Goal: Information Seeking & Learning: Learn about a topic

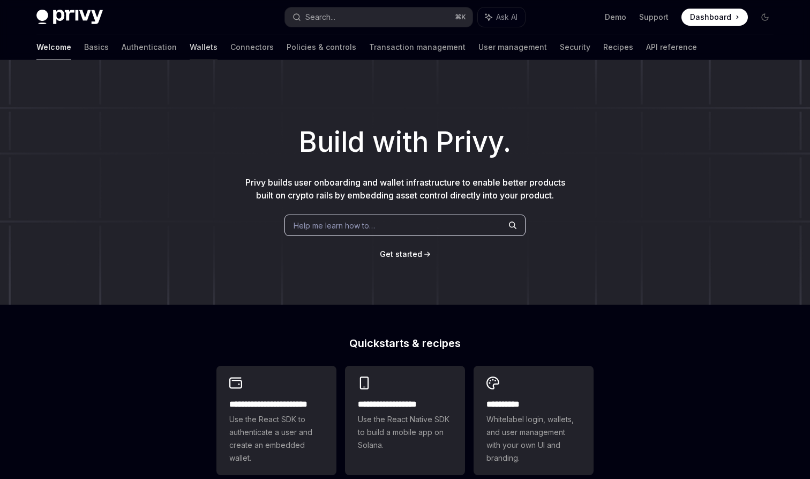
click at [190, 41] on link "Wallets" at bounding box center [204, 47] width 28 height 26
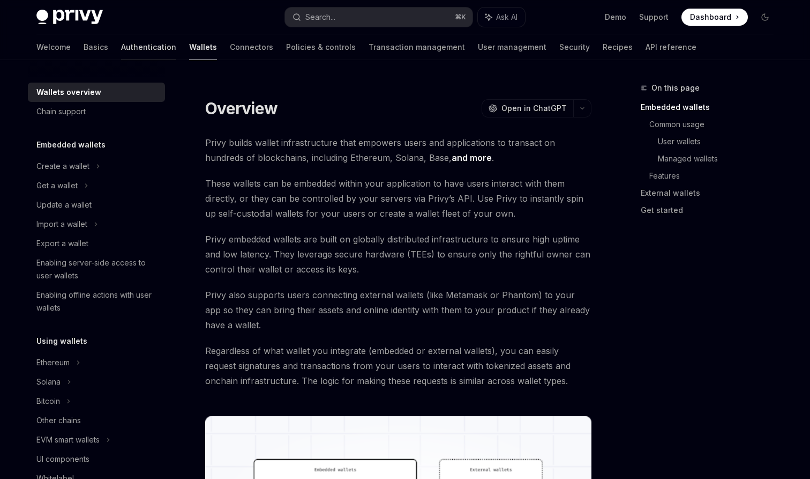
click at [121, 42] on link "Authentication" at bounding box center [148, 47] width 55 height 26
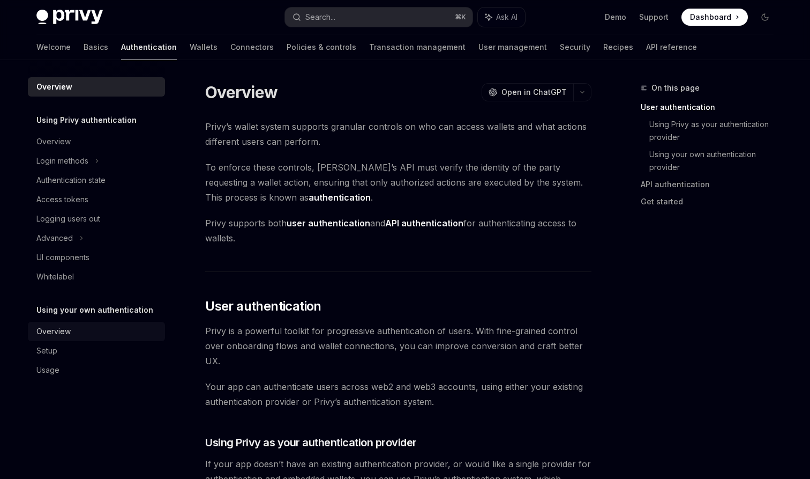
click at [66, 329] on div "Overview" at bounding box center [53, 331] width 34 height 13
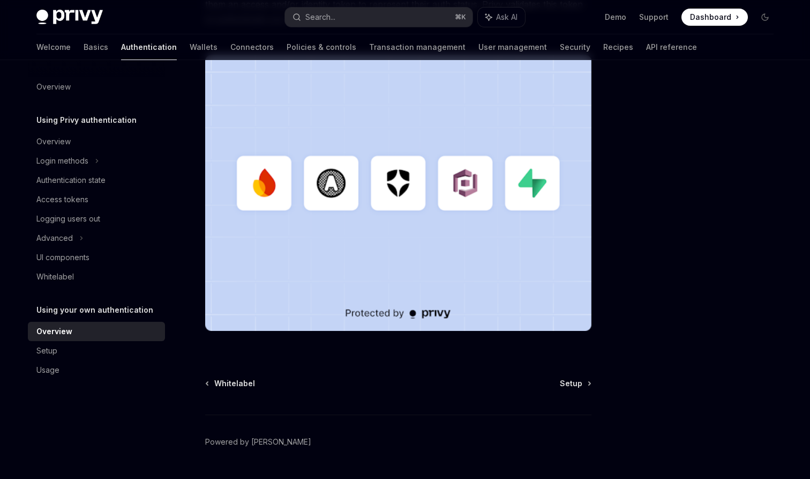
scroll to position [312, 0]
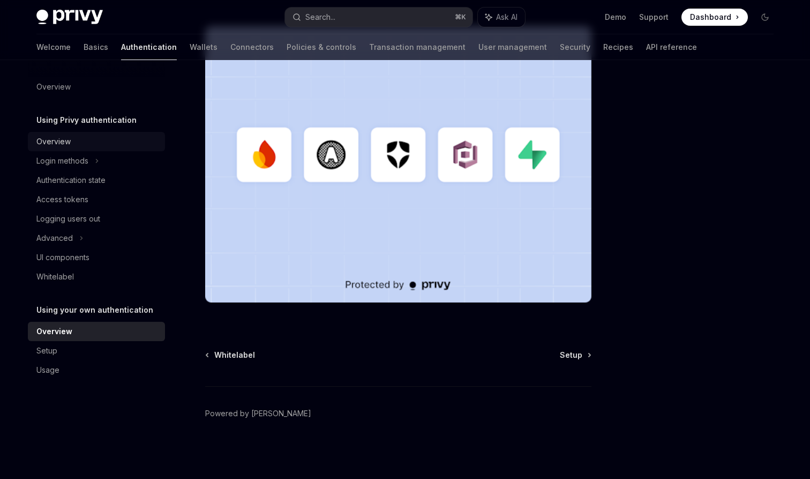
click at [123, 144] on div "Overview" at bounding box center [97, 141] width 122 height 13
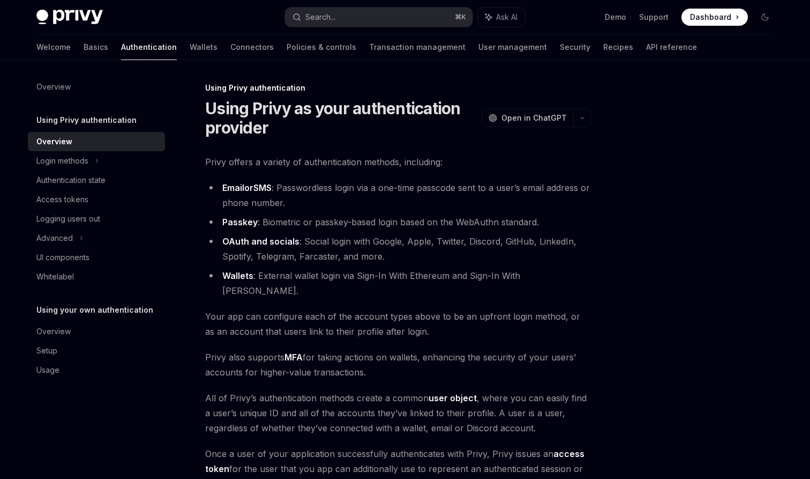
click at [77, 21] on img at bounding box center [69, 17] width 66 height 15
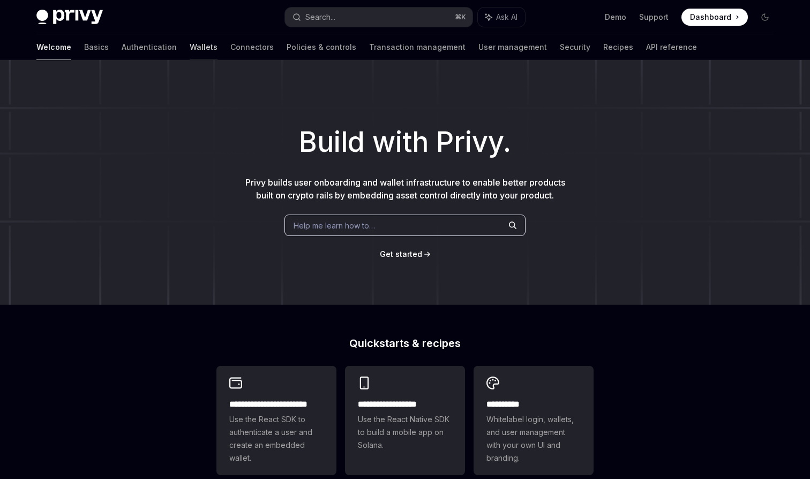
click at [190, 44] on link "Wallets" at bounding box center [204, 47] width 28 height 26
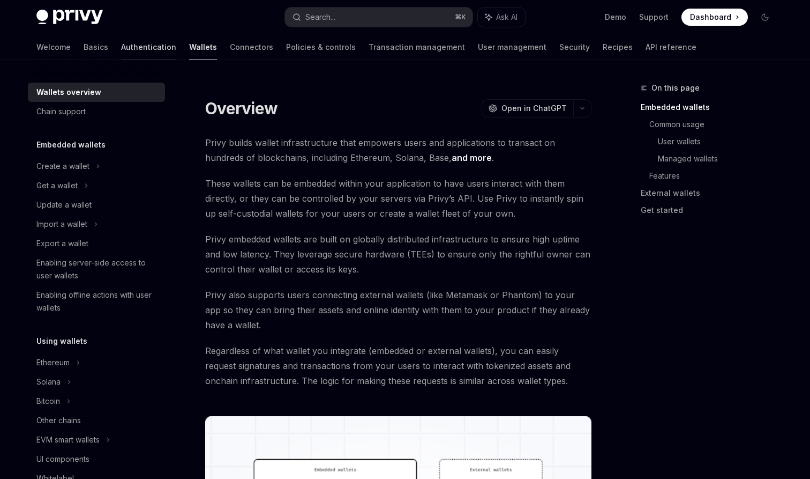
click at [121, 44] on link "Authentication" at bounding box center [148, 47] width 55 height 26
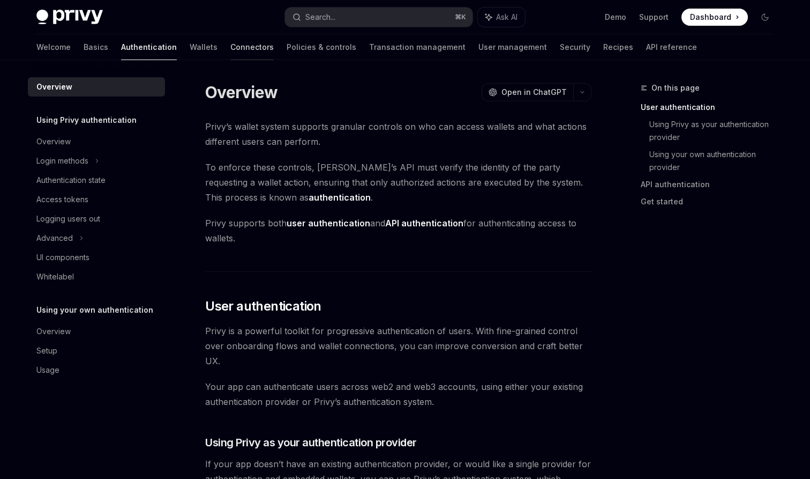
click at [230, 49] on link "Connectors" at bounding box center [251, 47] width 43 height 26
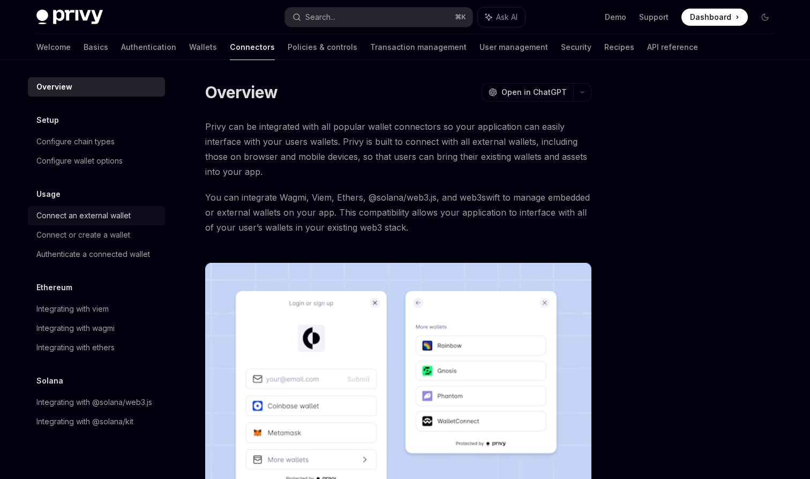
click at [150, 217] on div "Connect an external wallet" at bounding box center [97, 215] width 122 height 13
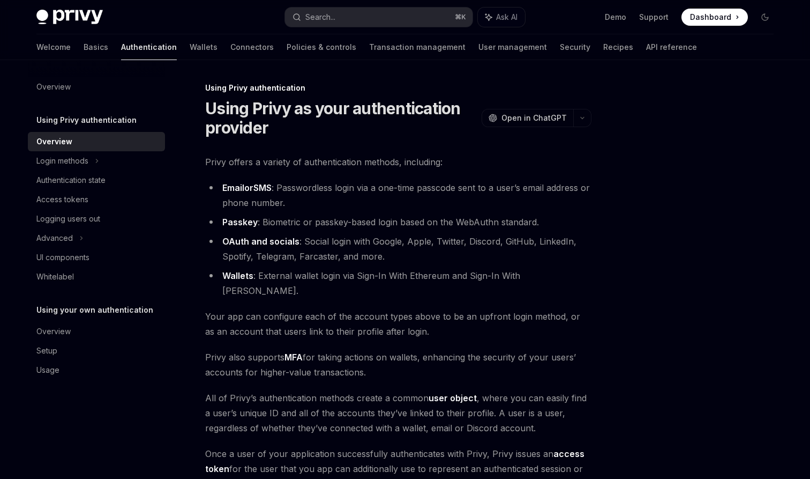
scroll to position [312, 0]
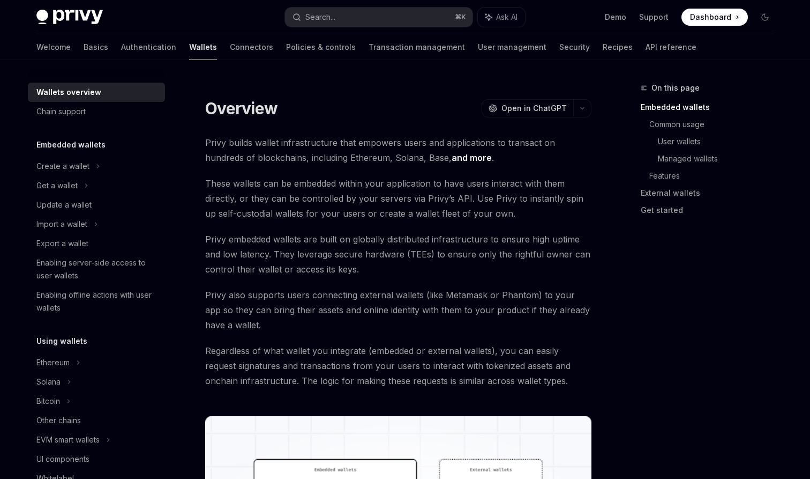
click at [61, 4] on div "Privy Docs home page Search... ⌘ K Ask AI Demo Support Dashboard Dashboard Sear…" at bounding box center [404, 17] width 737 height 34
click at [63, 10] on img at bounding box center [69, 17] width 66 height 15
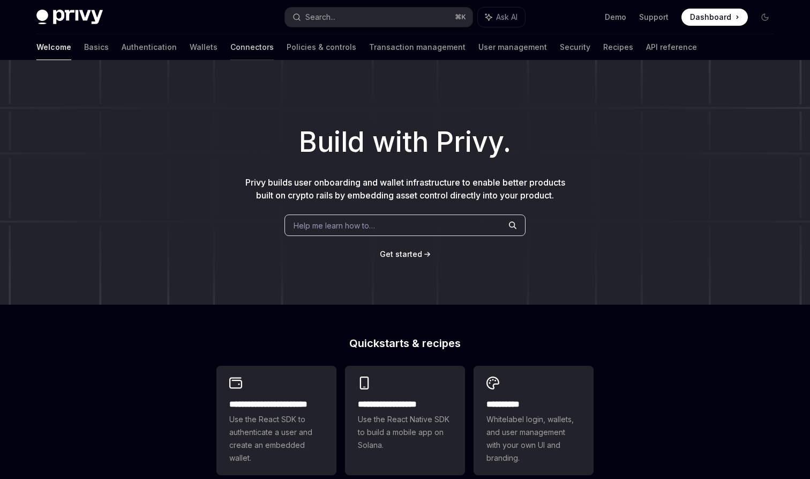
click at [230, 42] on link "Connectors" at bounding box center [251, 47] width 43 height 26
type textarea "*"
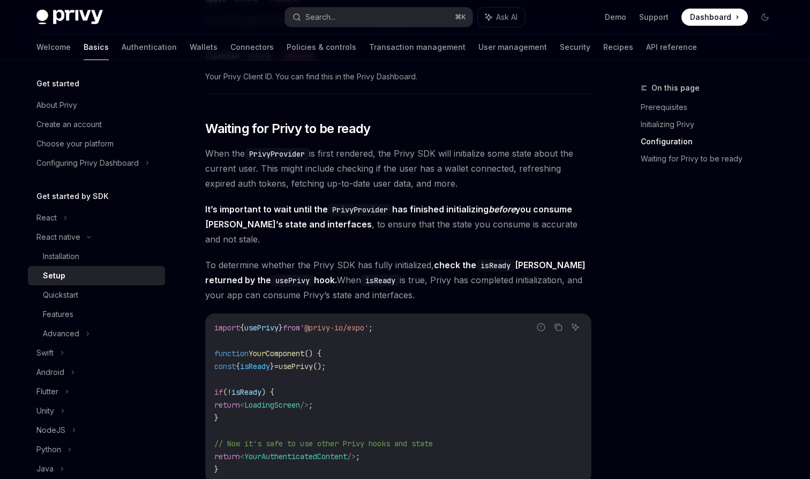
scroll to position [727, 0]
click at [95, 331] on div "Advanced" at bounding box center [96, 333] width 137 height 19
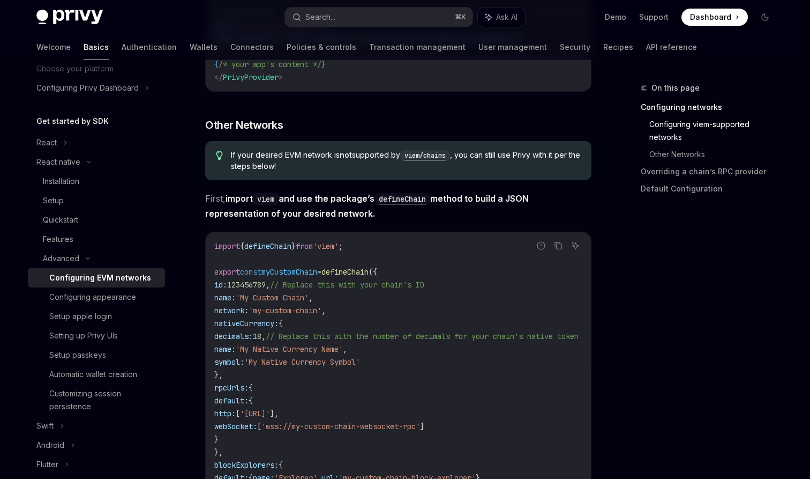
scroll to position [621, 0]
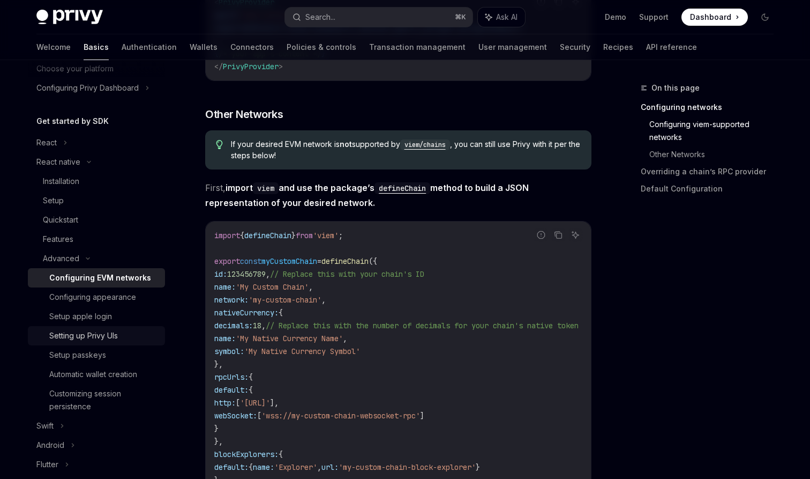
click at [110, 333] on div "Setting up Privy UIs" at bounding box center [83, 335] width 69 height 13
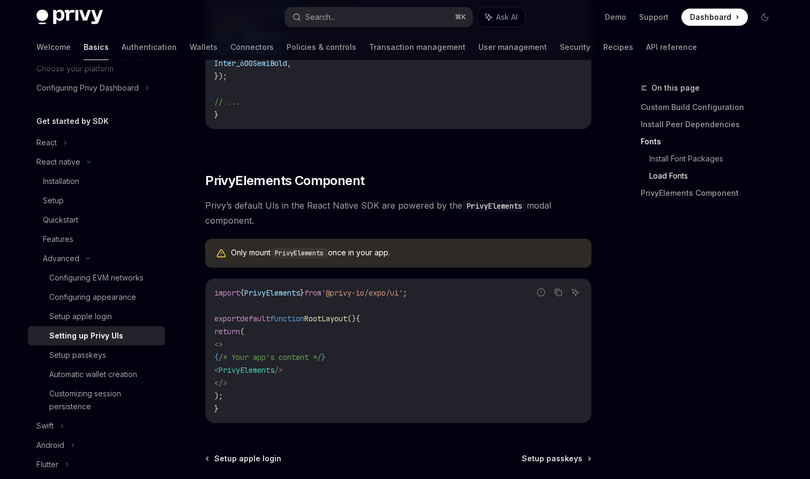
scroll to position [683, 0]
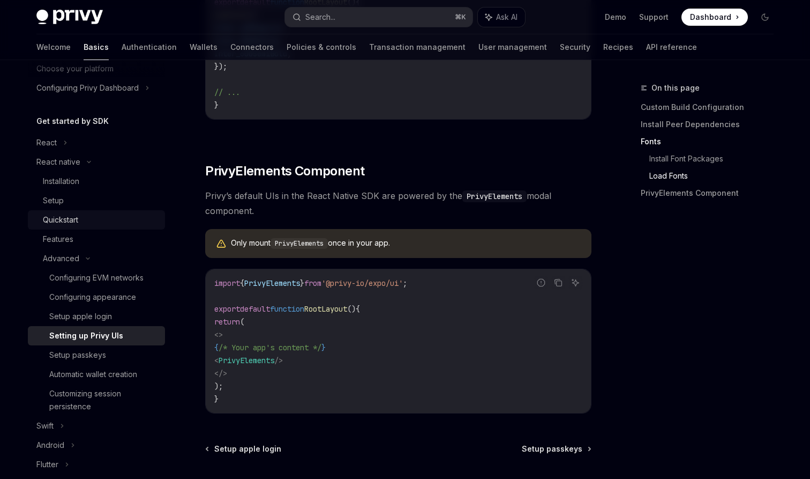
click at [120, 220] on div "Quickstart" at bounding box center [101, 219] width 116 height 13
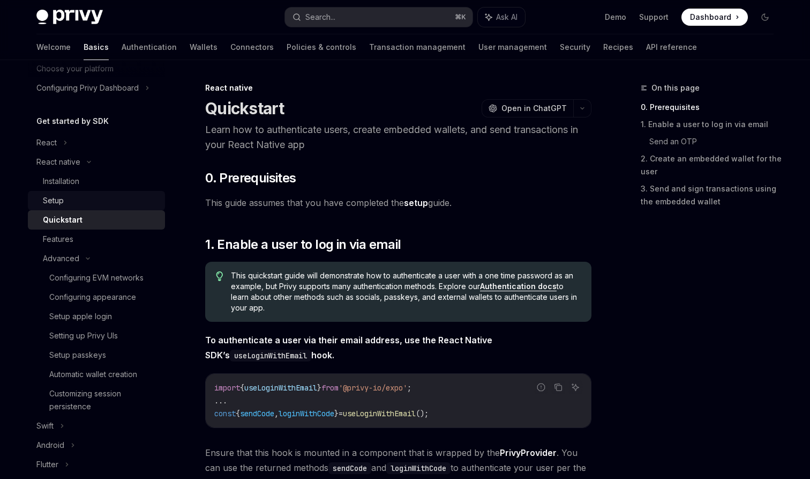
click at [120, 197] on div "Setup" at bounding box center [101, 200] width 116 height 13
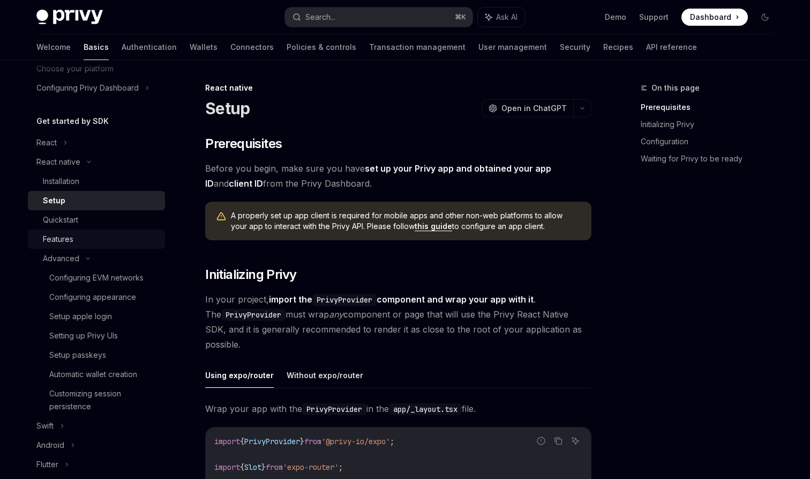
click at [98, 245] on link "Features" at bounding box center [96, 238] width 137 height 19
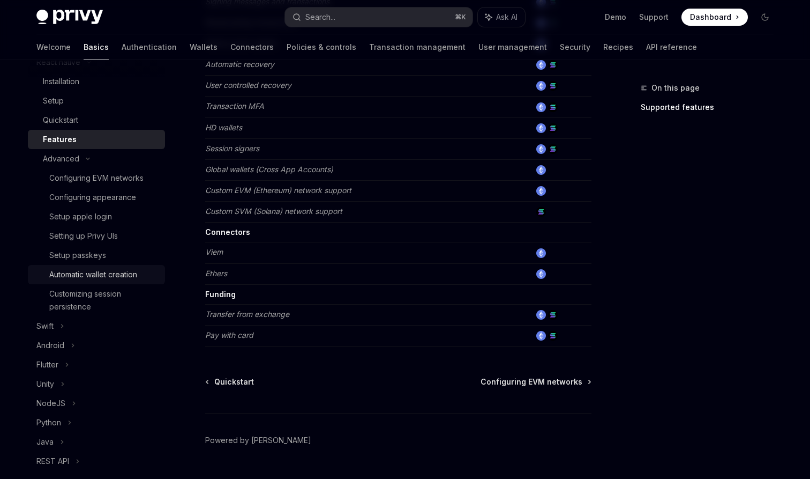
scroll to position [176, 0]
click at [122, 233] on div "Setting up Privy UIs" at bounding box center [103, 234] width 109 height 13
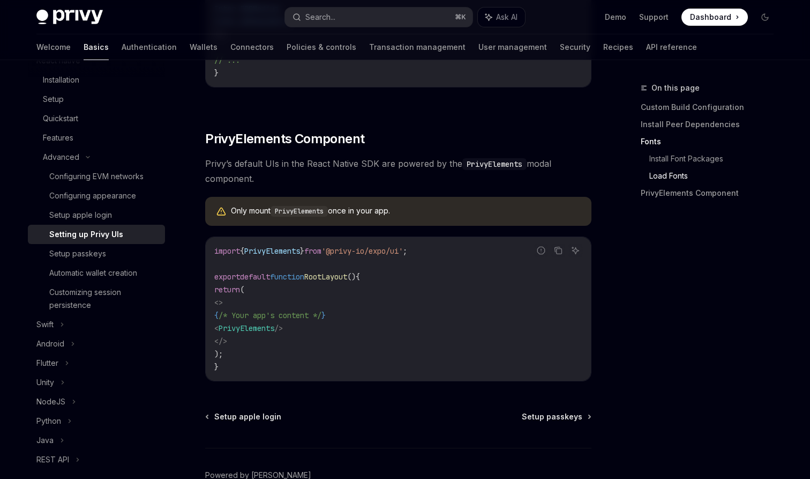
scroll to position [718, 0]
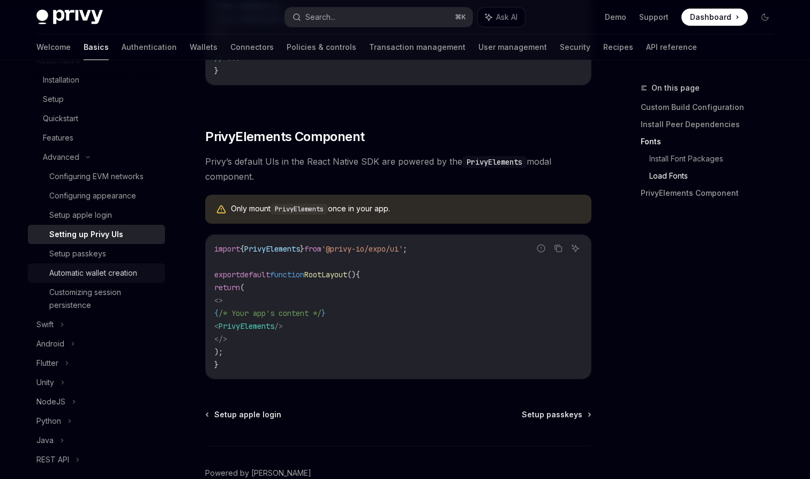
click at [117, 267] on div "Automatic wallet creation" at bounding box center [93, 272] width 88 height 13
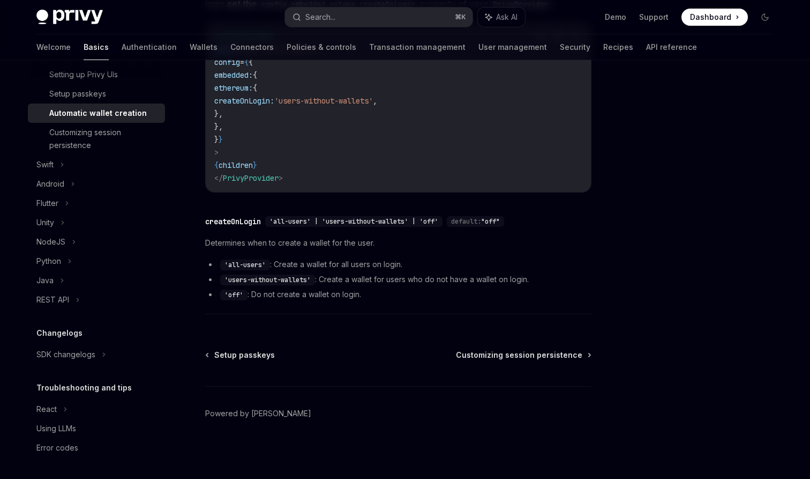
scroll to position [336, 0]
click at [88, 426] on div "Using LLMs" at bounding box center [97, 428] width 122 height 13
type textarea "*"
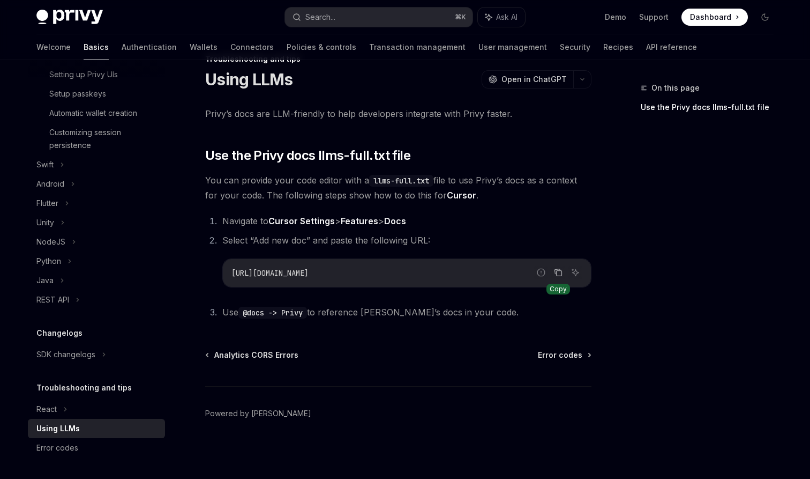
click at [562, 272] on icon "Copy the contents from the code block" at bounding box center [559, 273] width 5 height 5
click at [473, 226] on li "Navigate to Cursor Settings > Features > Docs" at bounding box center [405, 220] width 372 height 15
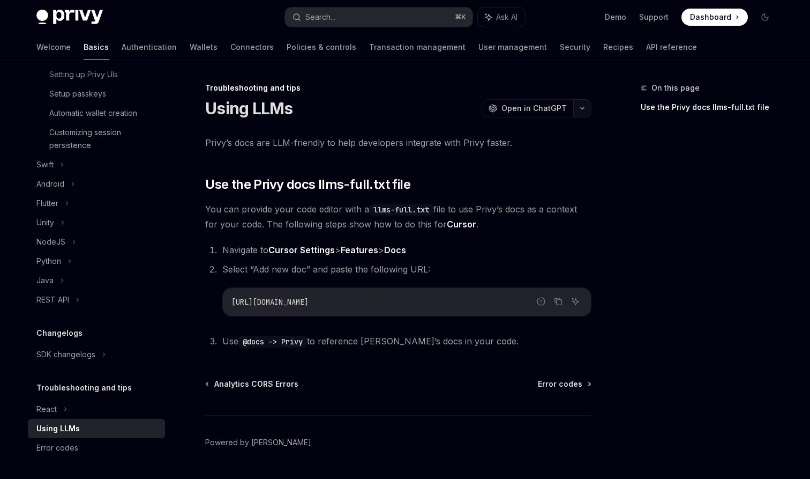
click at [579, 106] on button "button" at bounding box center [582, 108] width 18 height 18
